Goal: Obtain resource: Download file/media

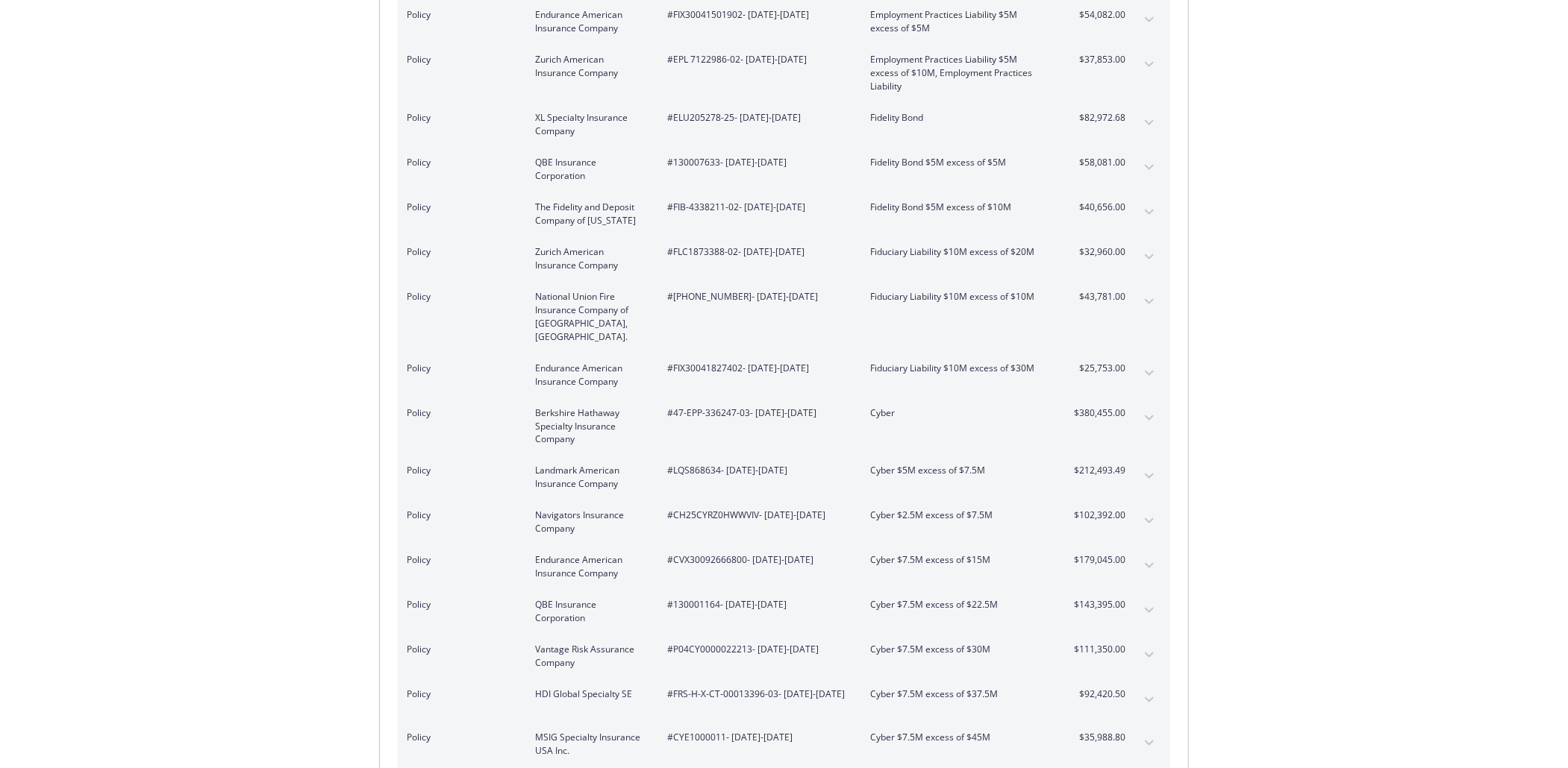
click at [1150, 416] on icon "expand content" at bounding box center [1149, 418] width 9 height 6
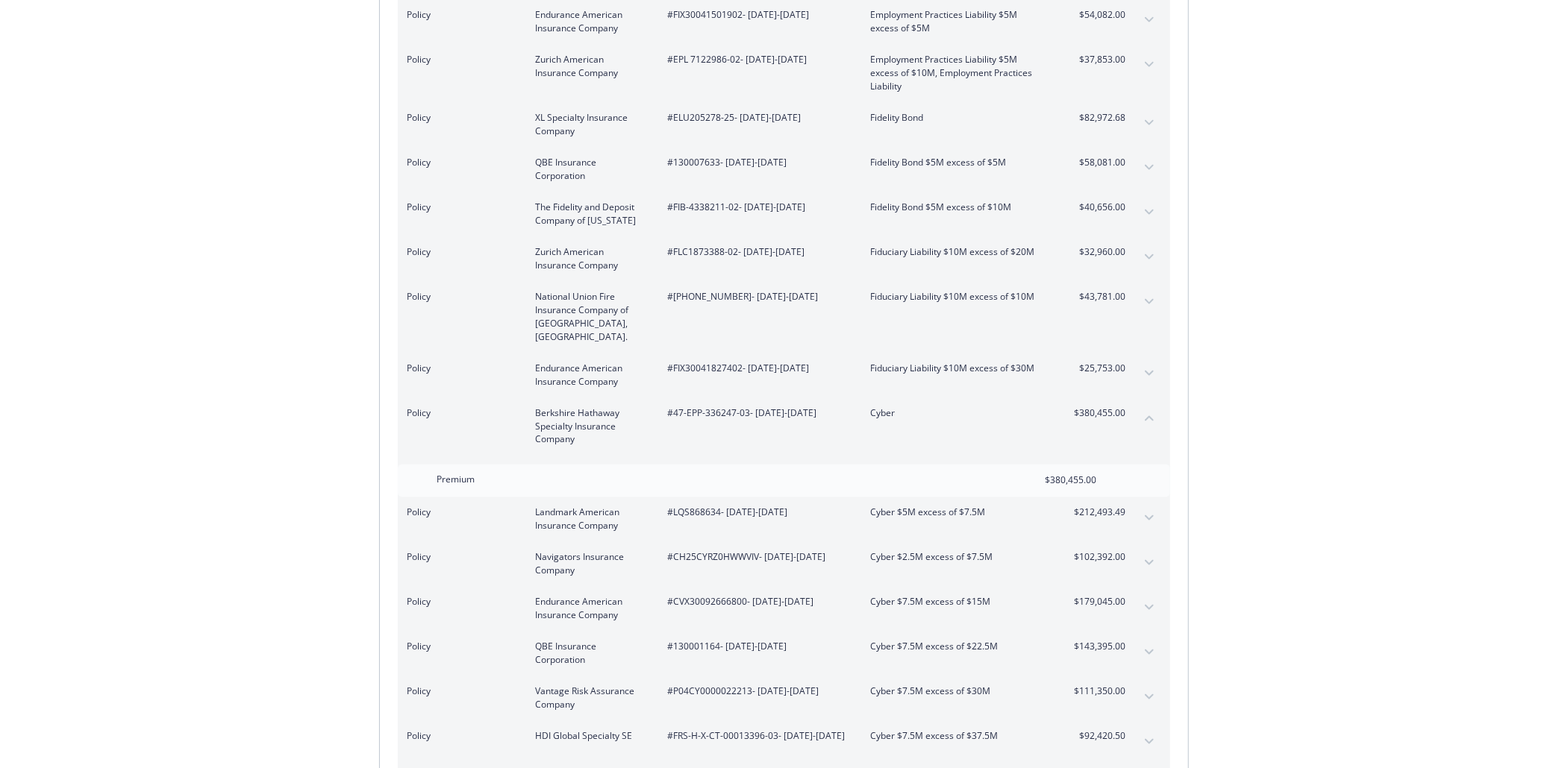
drag, startPoint x: 723, startPoint y: 396, endPoint x: 662, endPoint y: 377, distance: 63.9
click at [662, 397] on div "Policy Berkshire Hathaway Specialty Insurance Company #47-EPP-336247-03 - [DATE…" at bounding box center [783, 426] width 772 height 58
